Goal: Task Accomplishment & Management: Use online tool/utility

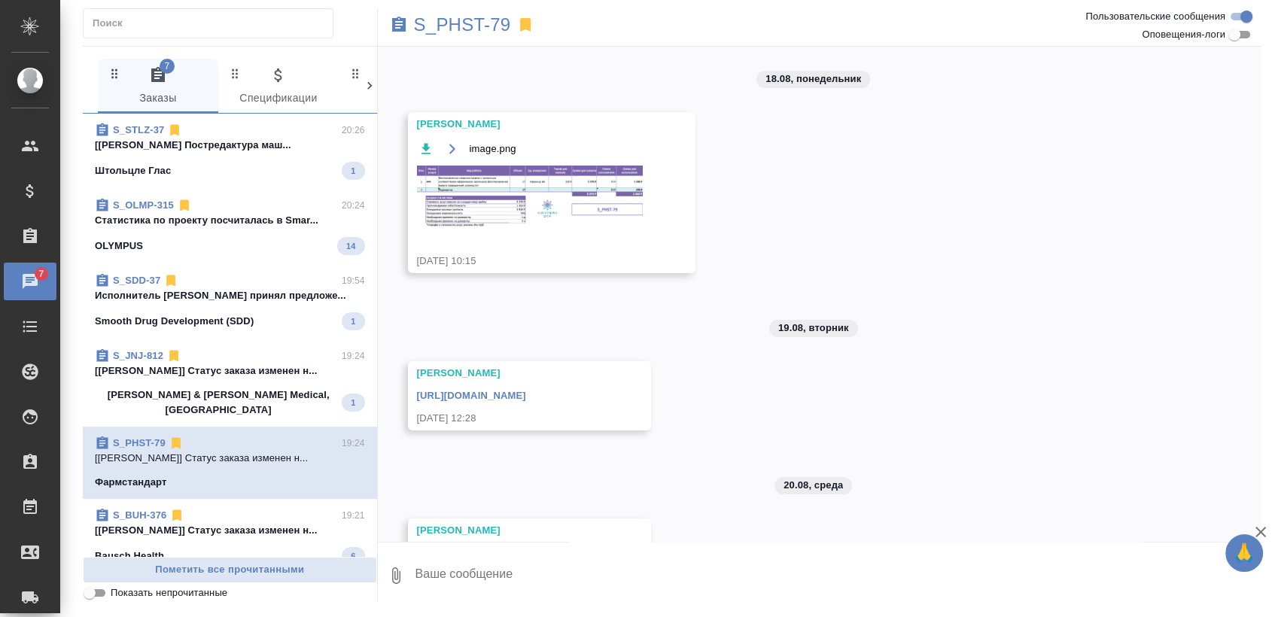
scroll to position [21, 0]
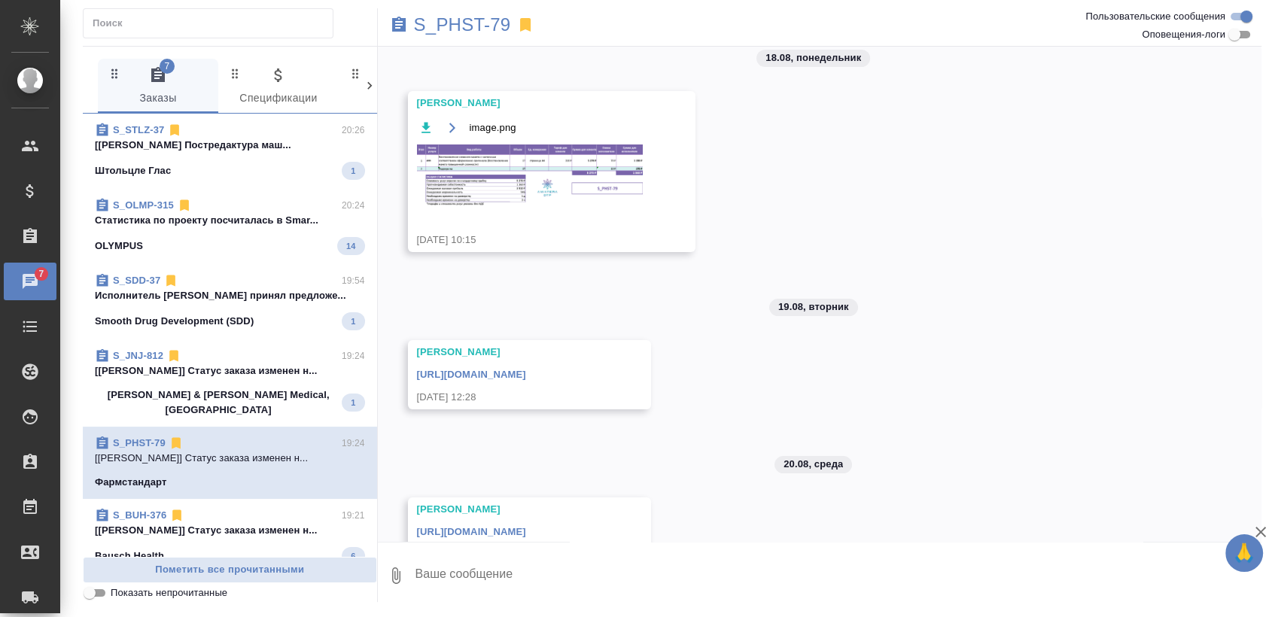
click at [231, 305] on span "S_SDD-37 19:54 Исполнитель [PERSON_NAME] принял предложе... Smooth Drug Develop…" at bounding box center [230, 301] width 270 height 57
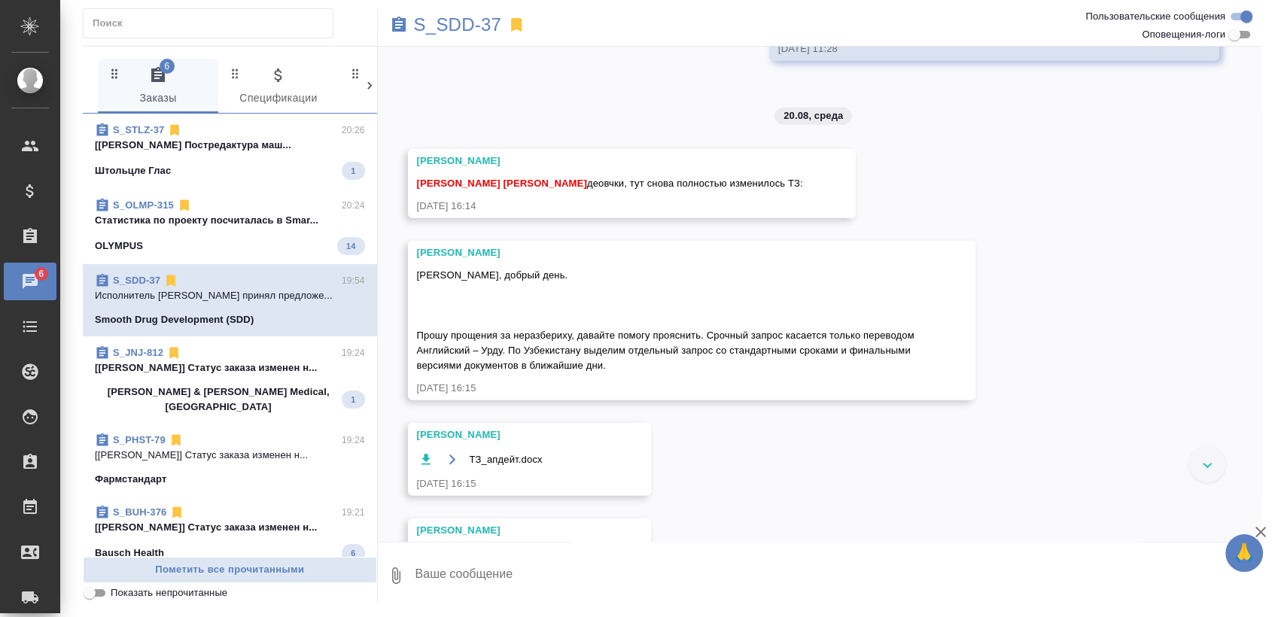
scroll to position [6904, 0]
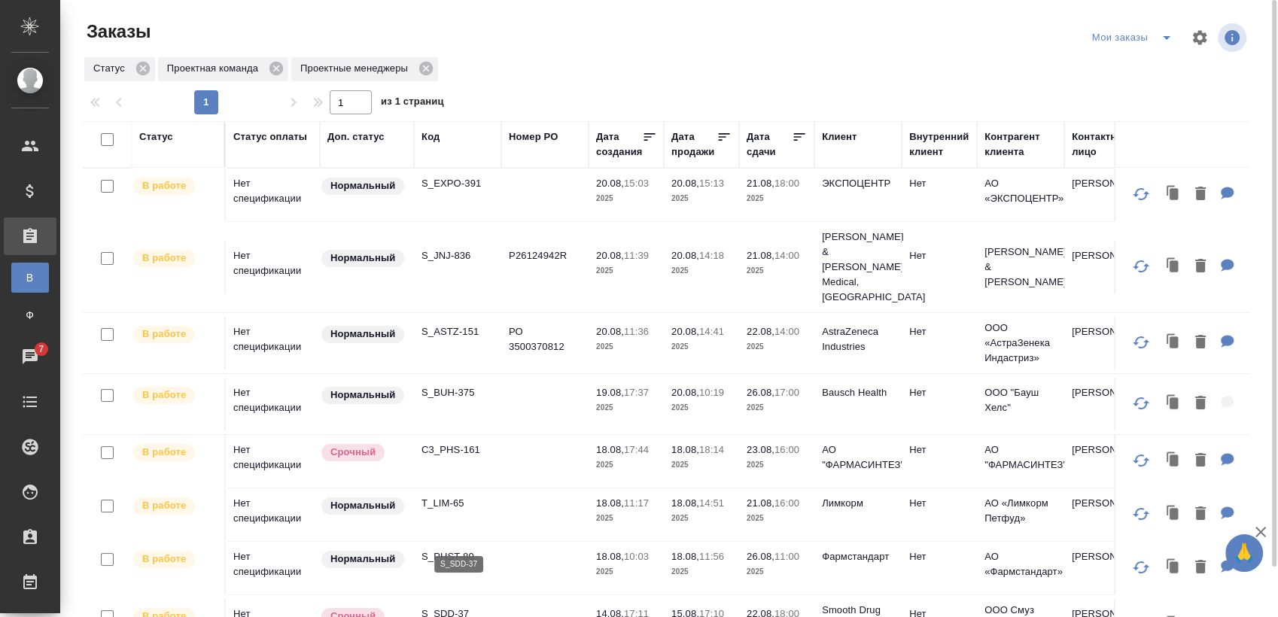
click at [447, 607] on p "S_SDD-37" at bounding box center [457, 614] width 72 height 15
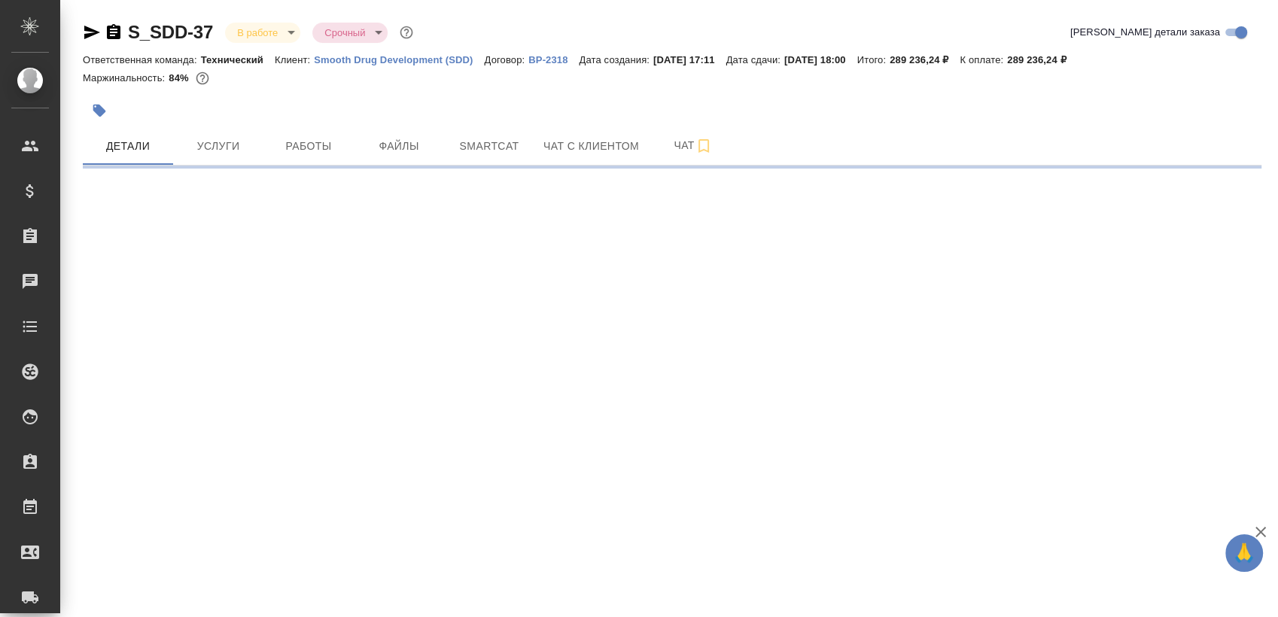
select select "RU"
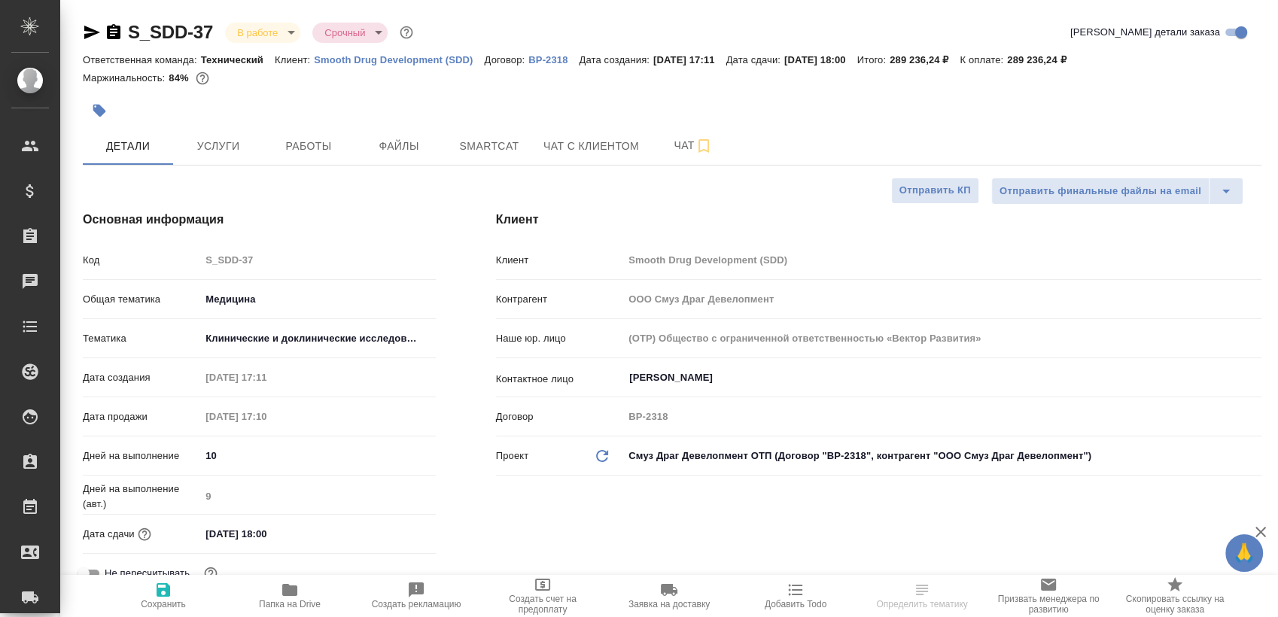
type textarea "x"
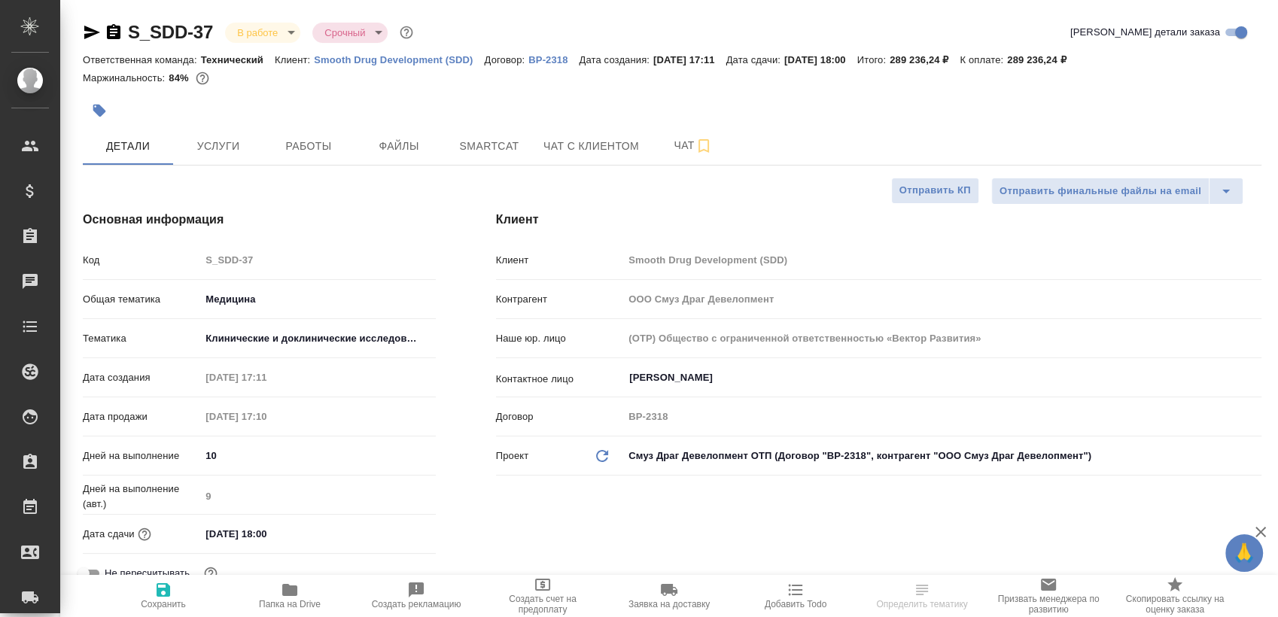
type textarea "x"
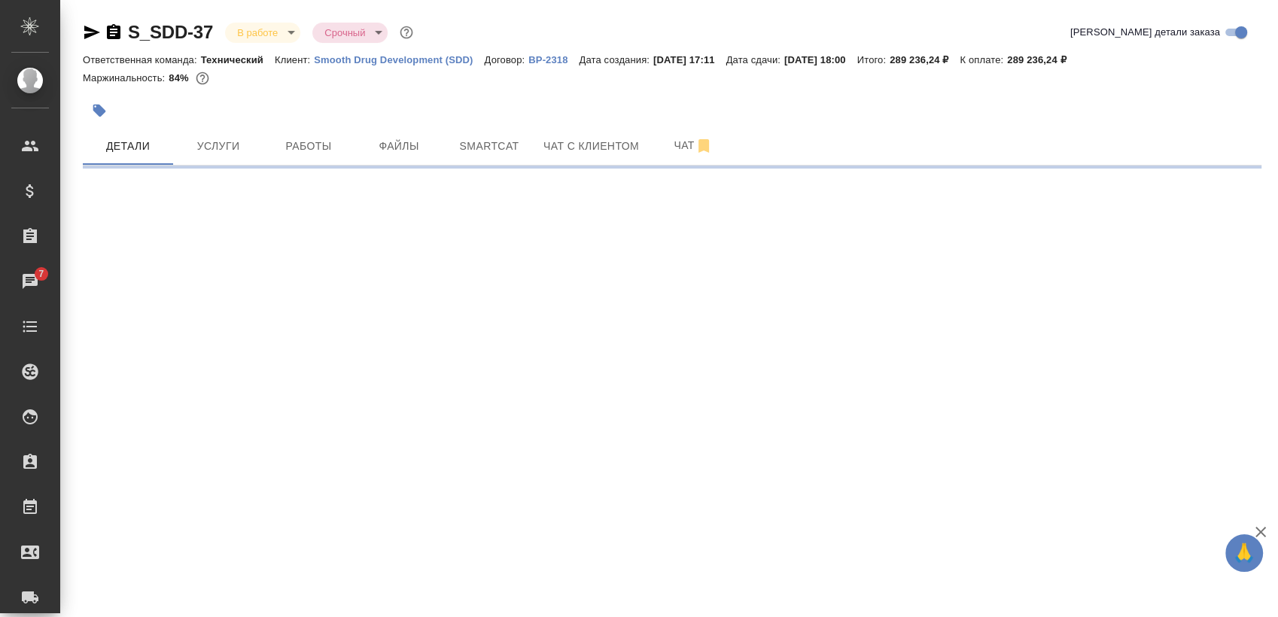
select select "RU"
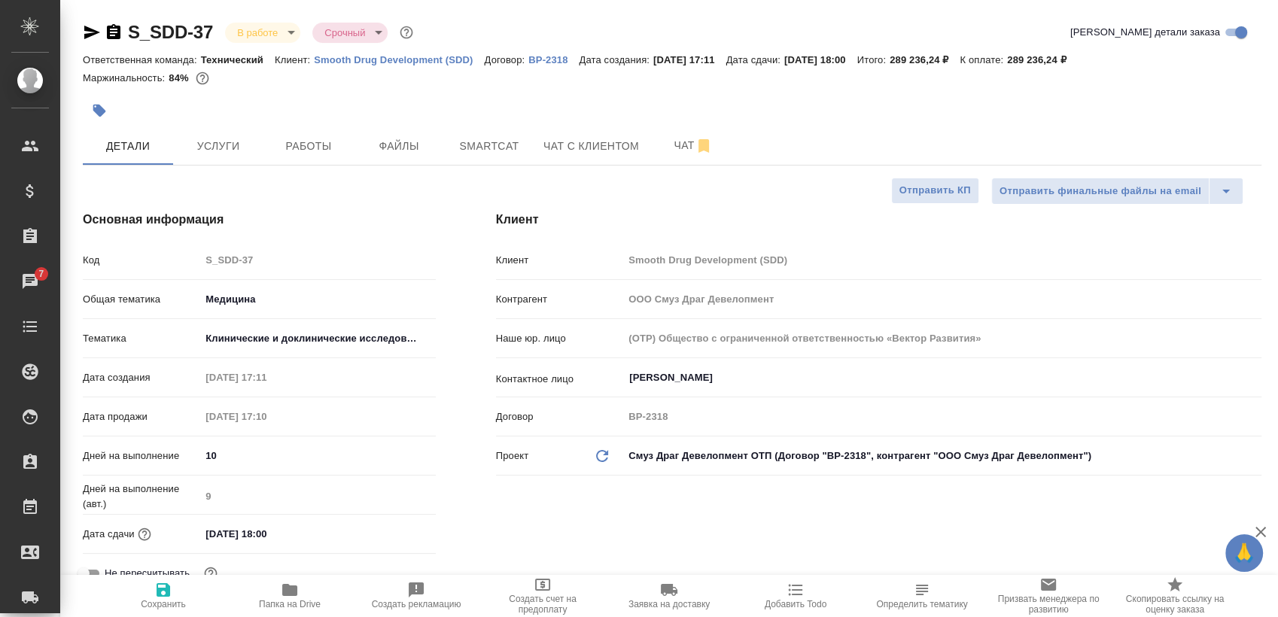
type textarea "x"
click at [515, 149] on span "Smartcat" at bounding box center [489, 146] width 72 height 19
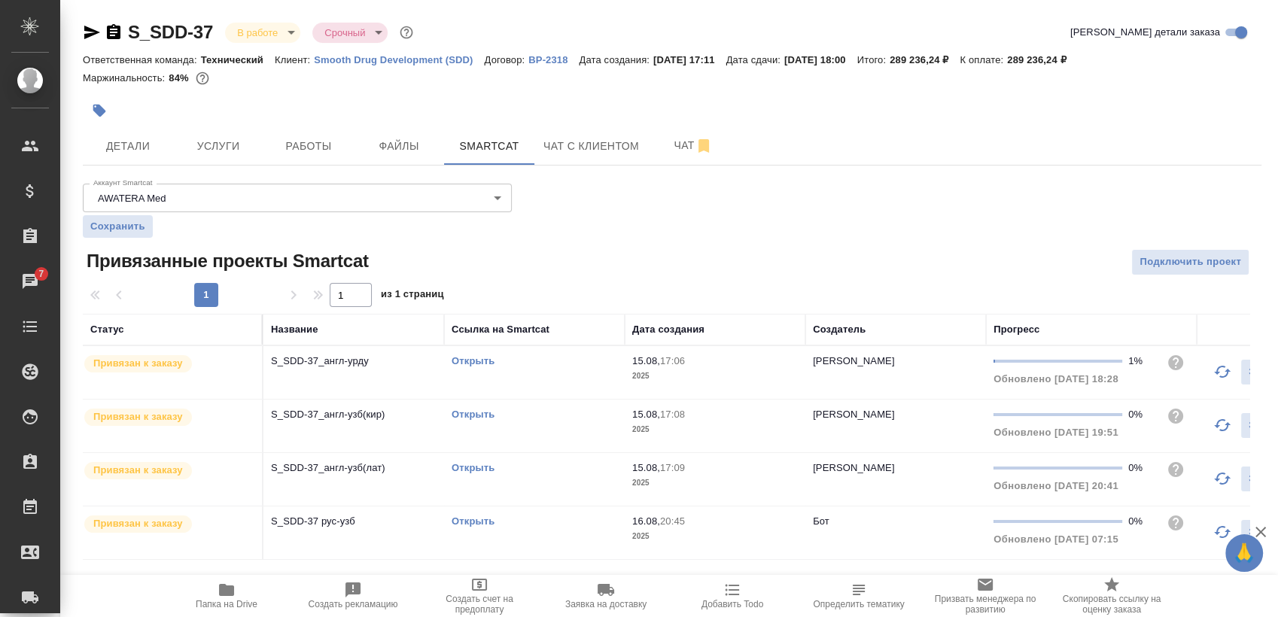
click at [476, 360] on link "Открыть" at bounding box center [473, 360] width 43 height 11
